Goal: Information Seeking & Learning: Check status

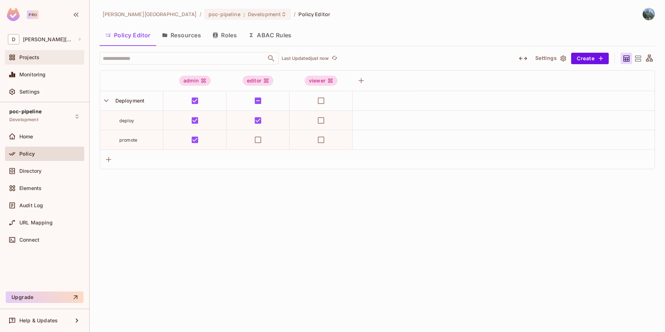
click at [31, 61] on div "Projects" at bounding box center [44, 57] width 73 height 9
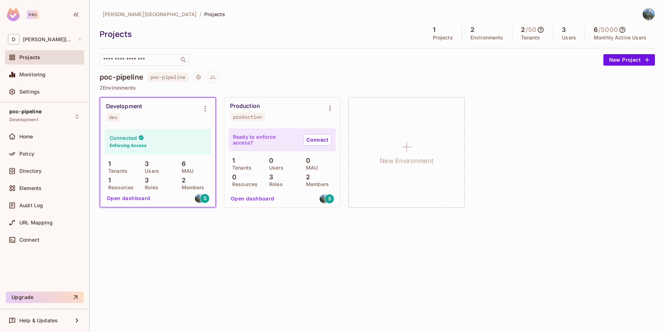
click at [141, 199] on button "Open dashboard" at bounding box center [128, 198] width 49 height 11
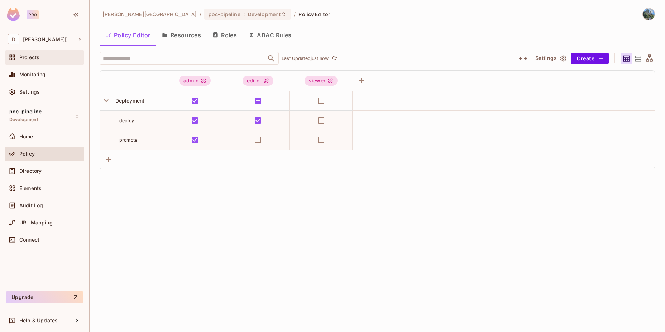
click at [49, 57] on div "Projects" at bounding box center [50, 57] width 62 height 6
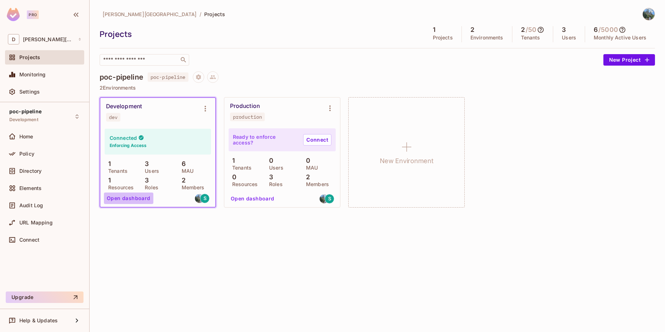
click at [142, 198] on button "Open dashboard" at bounding box center [128, 198] width 49 height 11
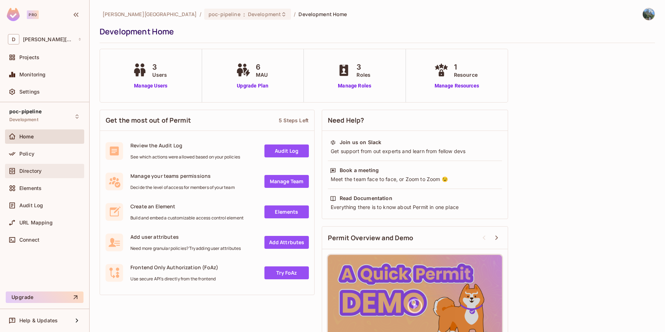
click at [50, 175] on div "Directory" at bounding box center [44, 171] width 79 height 14
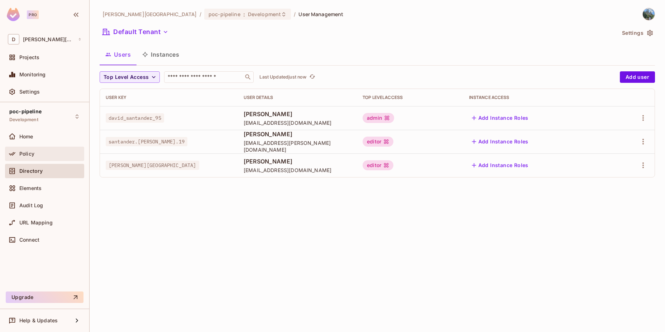
click at [36, 158] on div "Policy" at bounding box center [44, 154] width 79 height 14
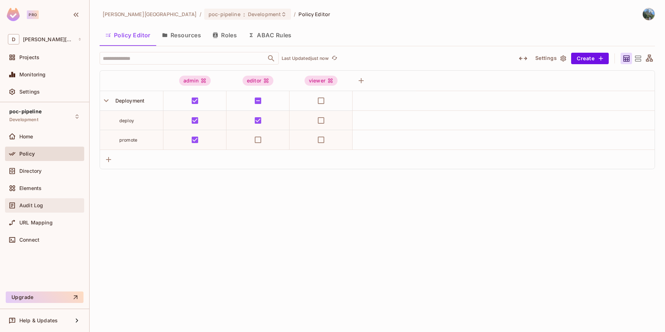
click at [34, 201] on div "Audit Log" at bounding box center [44, 205] width 73 height 9
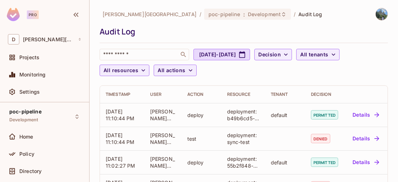
click at [230, 73] on div "​ Jul 13, 2025 - Aug 13, 2025 Decision All tenants All resources All actions" at bounding box center [244, 62] width 289 height 27
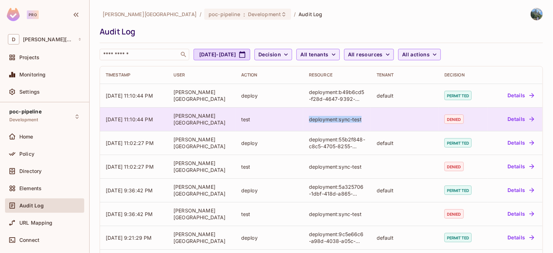
drag, startPoint x: 377, startPoint y: 118, endPoint x: 306, endPoint y: 121, distance: 71.1
click at [306, 121] on tr "08/12/2025 11:10:44 PM david-santander test deployment:sync-test denied Details" at bounding box center [321, 119] width 443 height 24
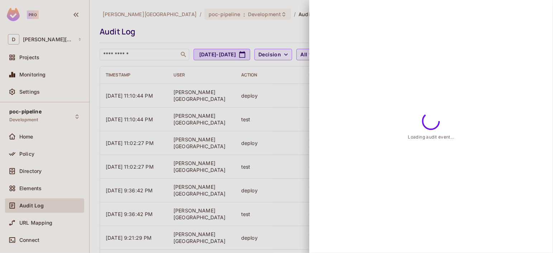
drag, startPoint x: 306, startPoint y: 121, endPoint x: 247, endPoint y: 120, distance: 59.5
click at [247, 120] on div at bounding box center [276, 126] width 553 height 253
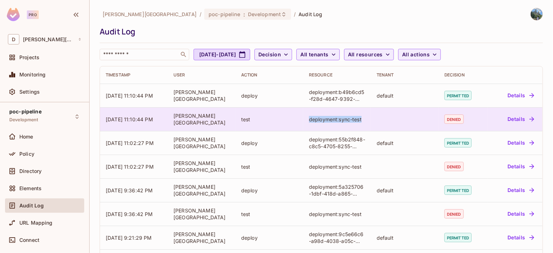
drag, startPoint x: 376, startPoint y: 120, endPoint x: 304, endPoint y: 127, distance: 72.7
click at [304, 127] on tr "08/12/2025 11:10:44 PM david-santander test deployment:sync-test denied Details" at bounding box center [321, 119] width 443 height 24
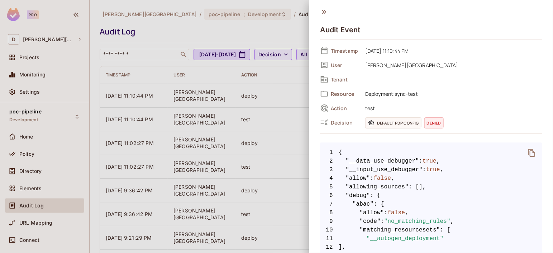
drag, startPoint x: 304, startPoint y: 127, endPoint x: 296, endPoint y: 128, distance: 8.0
click at [296, 128] on div at bounding box center [276, 126] width 553 height 253
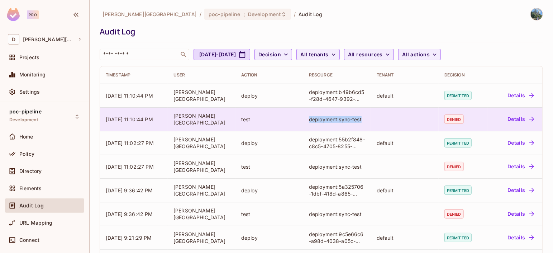
drag, startPoint x: 371, startPoint y: 120, endPoint x: 308, endPoint y: 123, distance: 63.2
click at [308, 123] on tr "08/12/2025 11:10:44 PM david-santander test deployment:sync-test denied Details" at bounding box center [321, 119] width 443 height 24
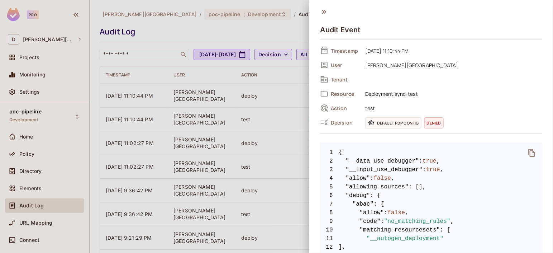
copy tr "deployment:sync-test"
click at [325, 13] on icon at bounding box center [324, 12] width 4 height 4
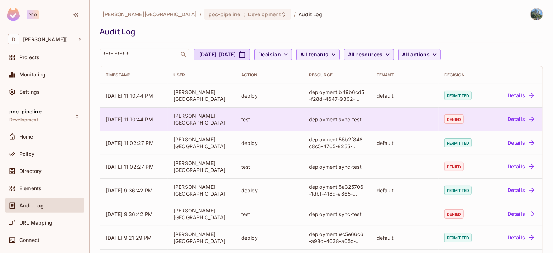
click at [506, 120] on button "Details" at bounding box center [521, 118] width 32 height 11
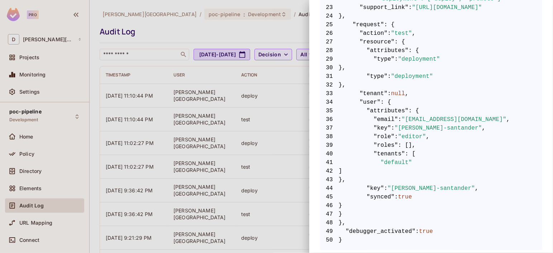
scroll to position [378, 0]
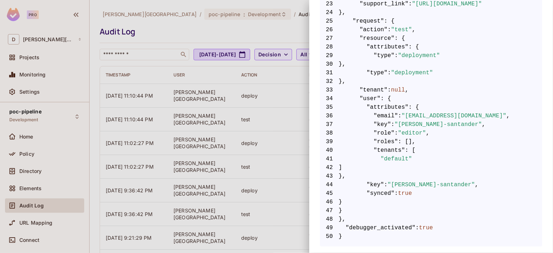
click at [228, 133] on div at bounding box center [276, 126] width 553 height 253
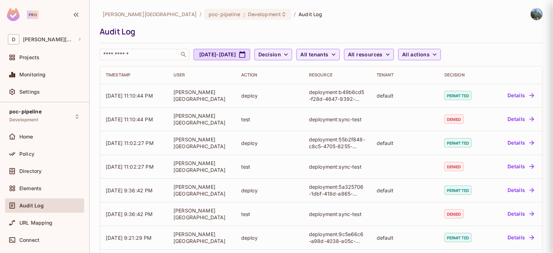
scroll to position [0, 0]
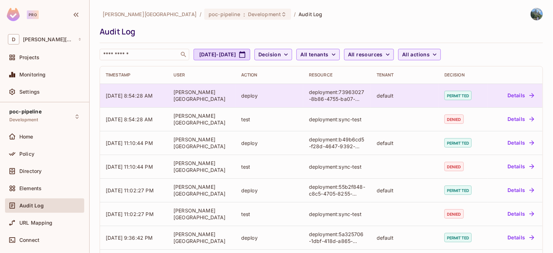
click at [505, 95] on button "Details" at bounding box center [521, 95] width 32 height 11
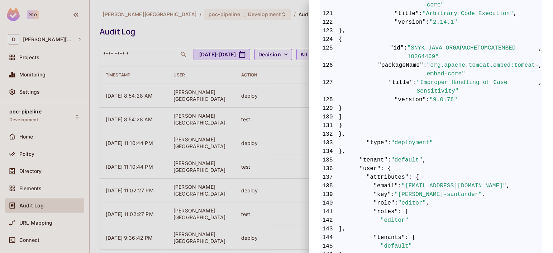
scroll to position [1447, 0]
click at [263, 159] on div at bounding box center [276, 126] width 553 height 253
